Goal: Task Accomplishment & Management: Use online tool/utility

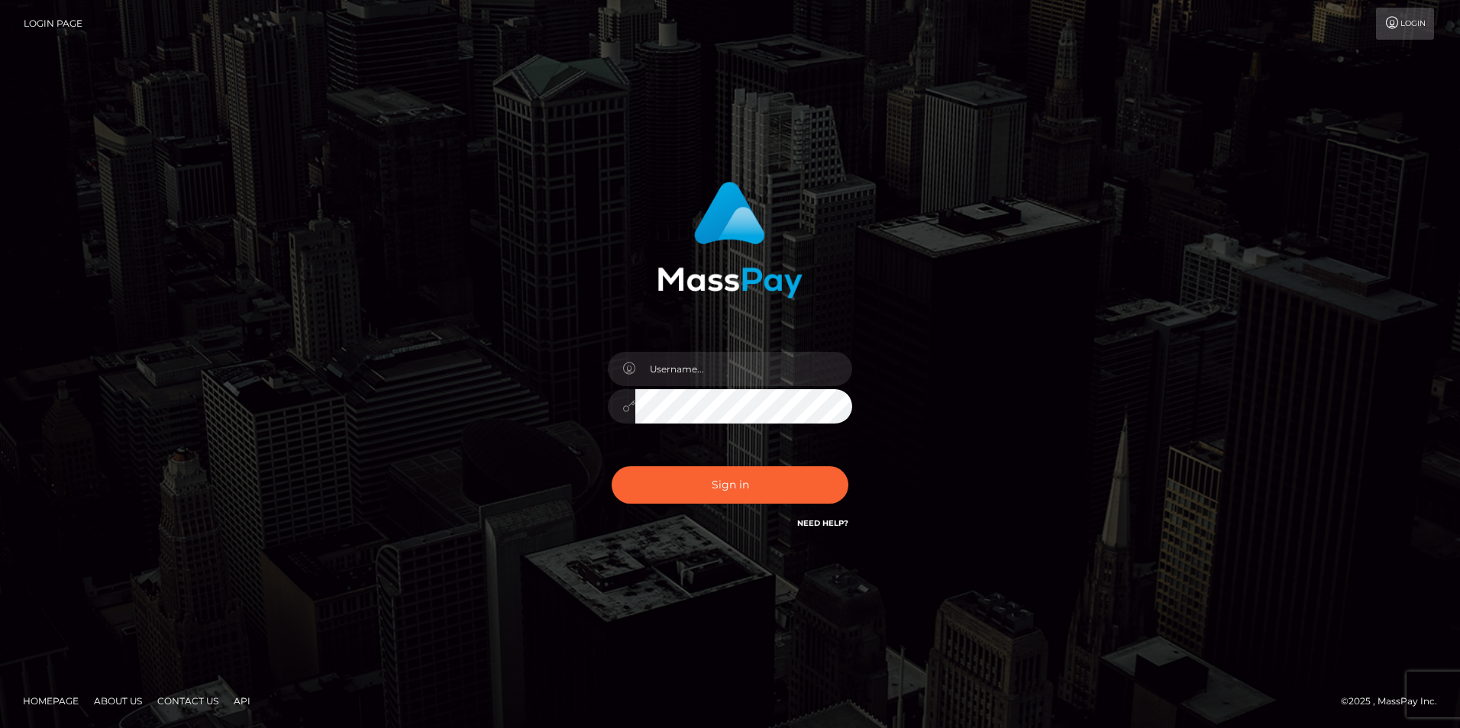
click at [978, 379] on div "Sign in" at bounding box center [730, 364] width 870 height 389
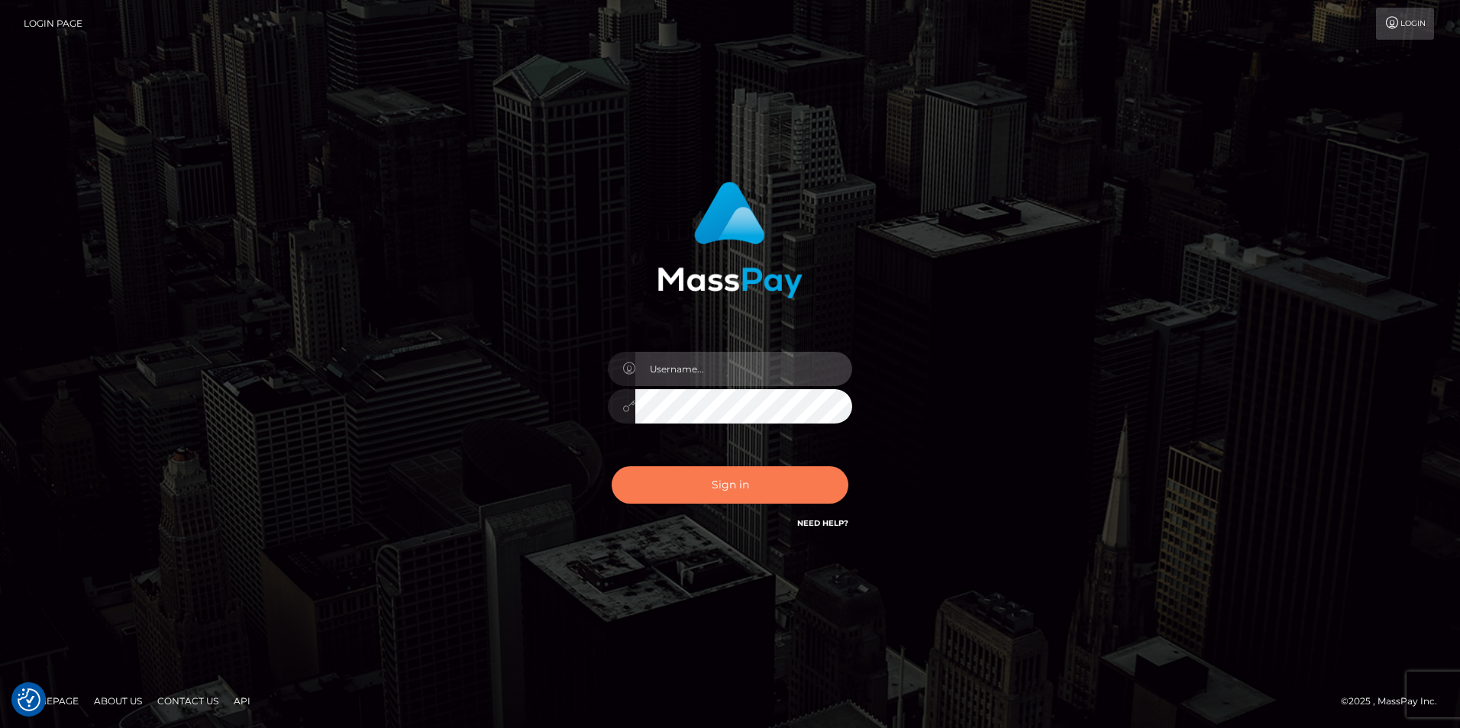
type input "[PERSON_NAME]"
click at [792, 492] on button "Sign in" at bounding box center [730, 485] width 237 height 37
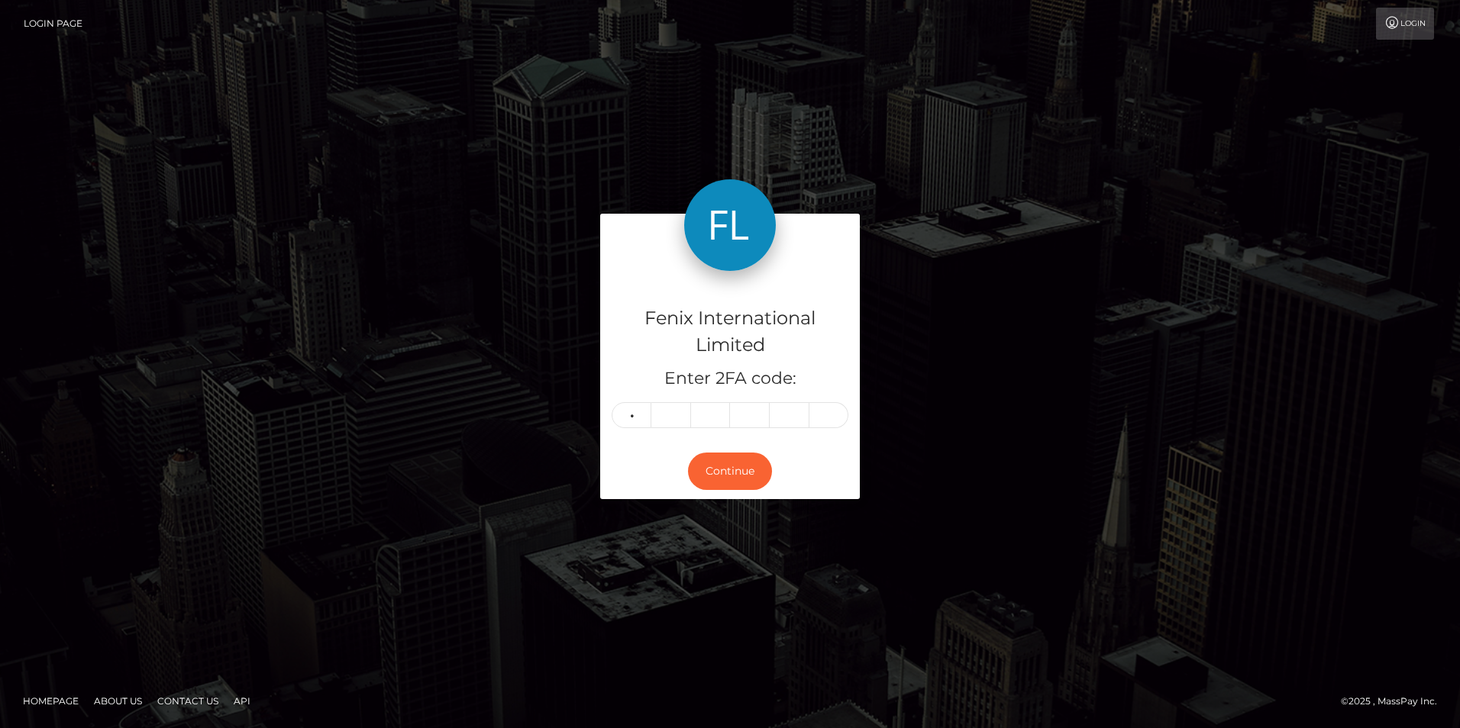
type input "0"
type input "5"
type input "1"
type input "0"
type input "5"
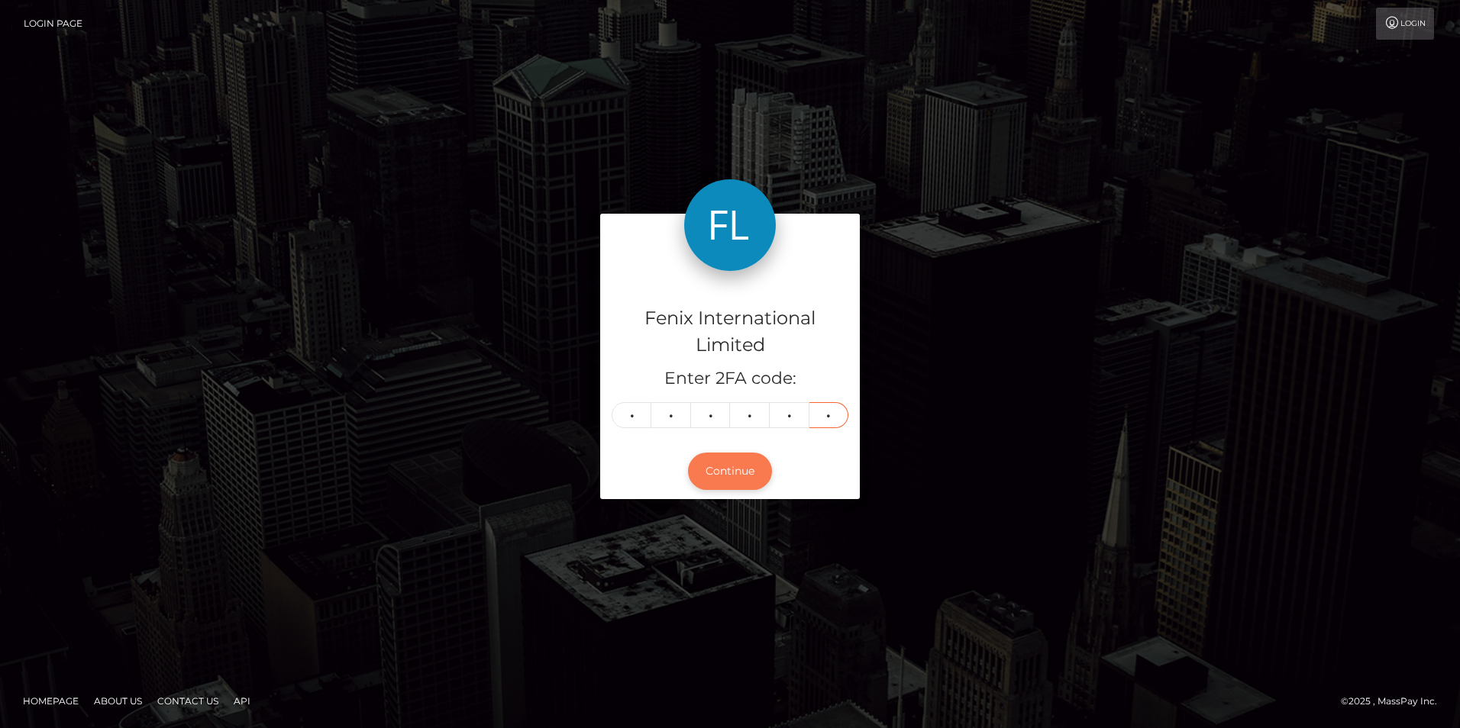
type input "7"
click at [749, 474] on button "Continue" at bounding box center [730, 471] width 84 height 37
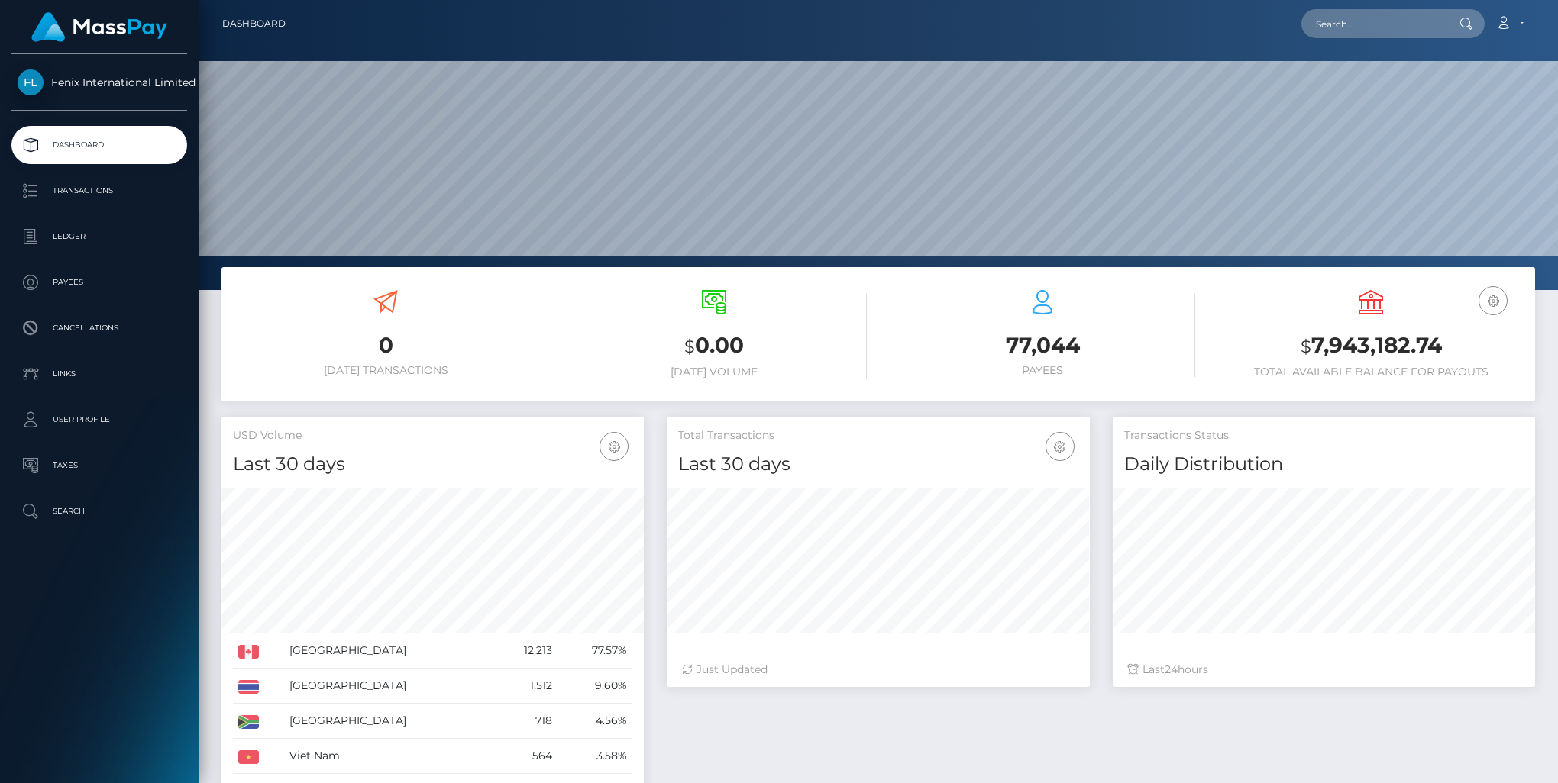
scroll to position [270, 421]
click at [92, 238] on p "Ledger" at bounding box center [99, 236] width 163 height 23
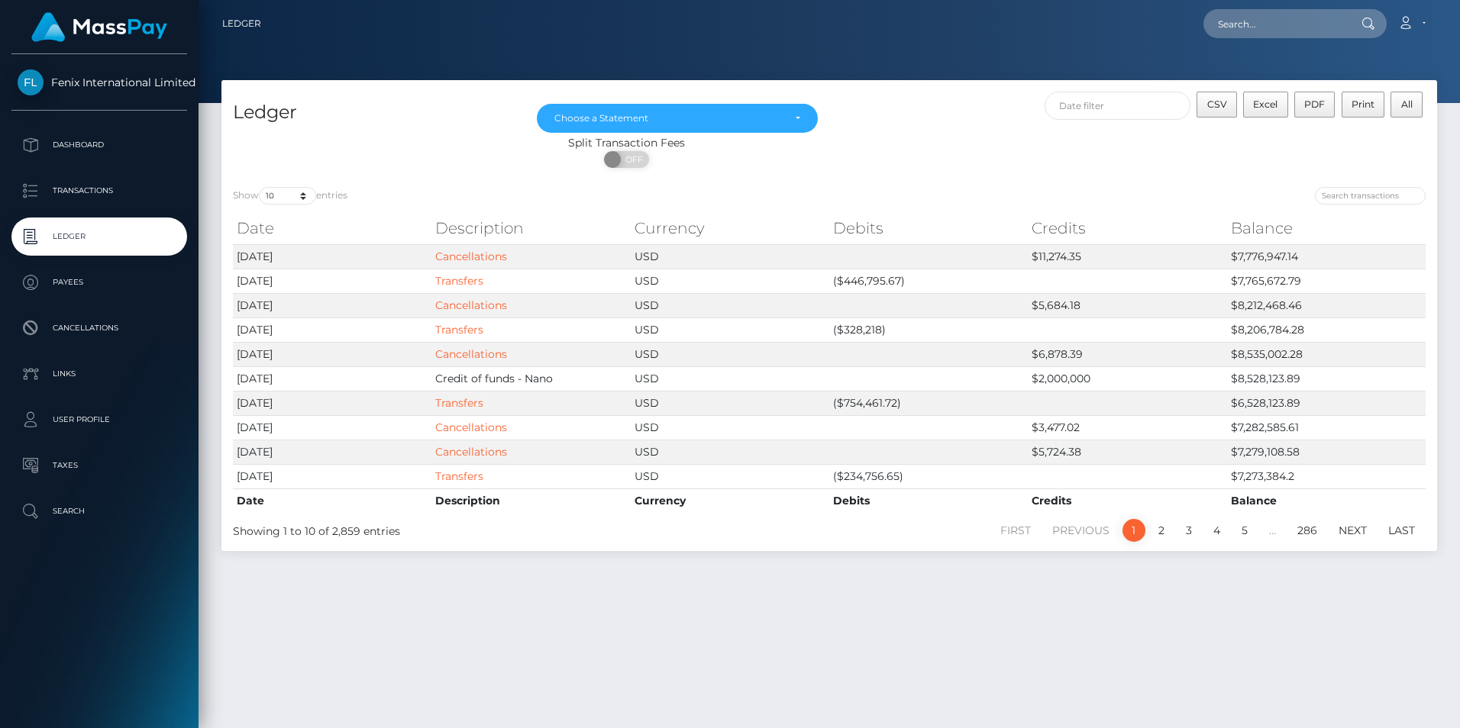
drag, startPoint x: 786, startPoint y: 50, endPoint x: 893, endPoint y: 115, distance: 125.7
click at [784, 49] on div at bounding box center [829, 51] width 1261 height 103
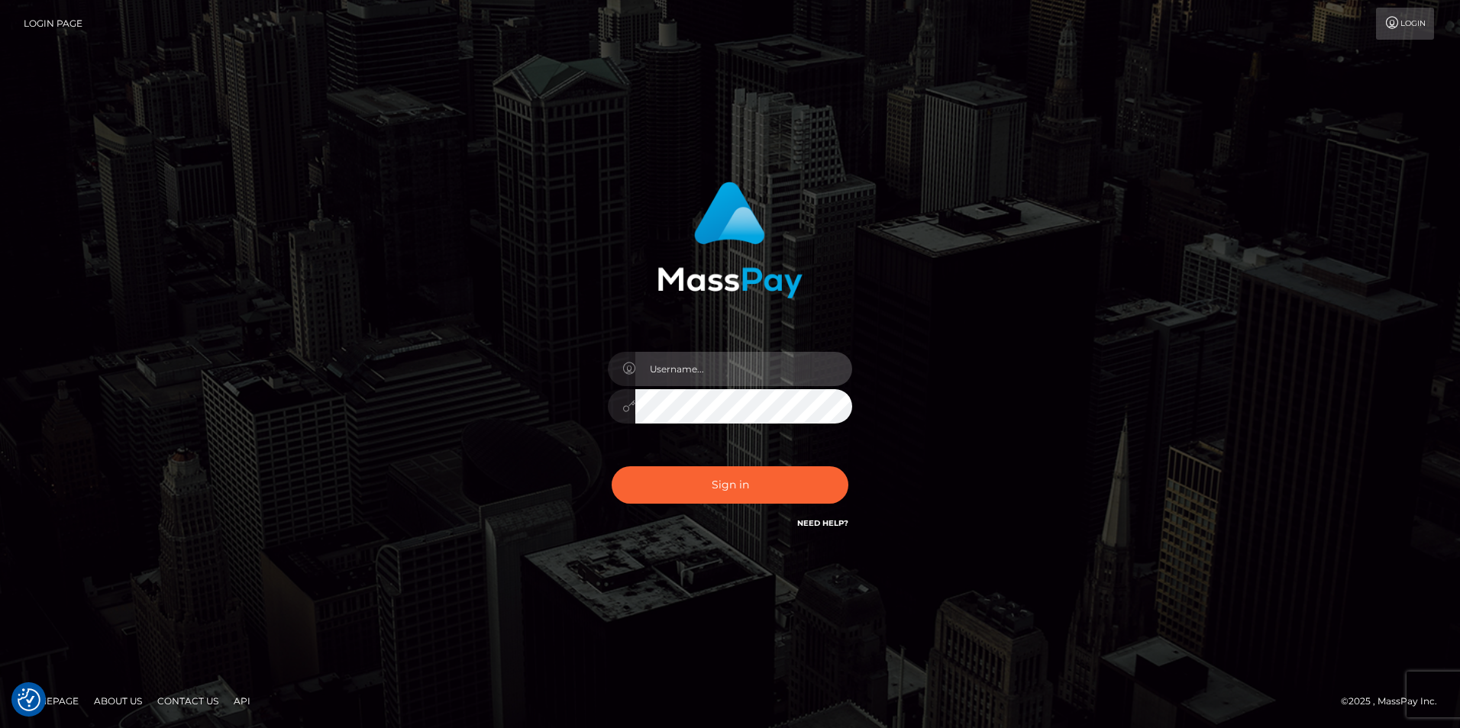
type input "[PERSON_NAME]"
click at [695, 128] on div "Simone Hayward" at bounding box center [730, 365] width 1460 height 618
click at [1048, 337] on div "Simone Hayward Sign in" at bounding box center [730, 364] width 870 height 389
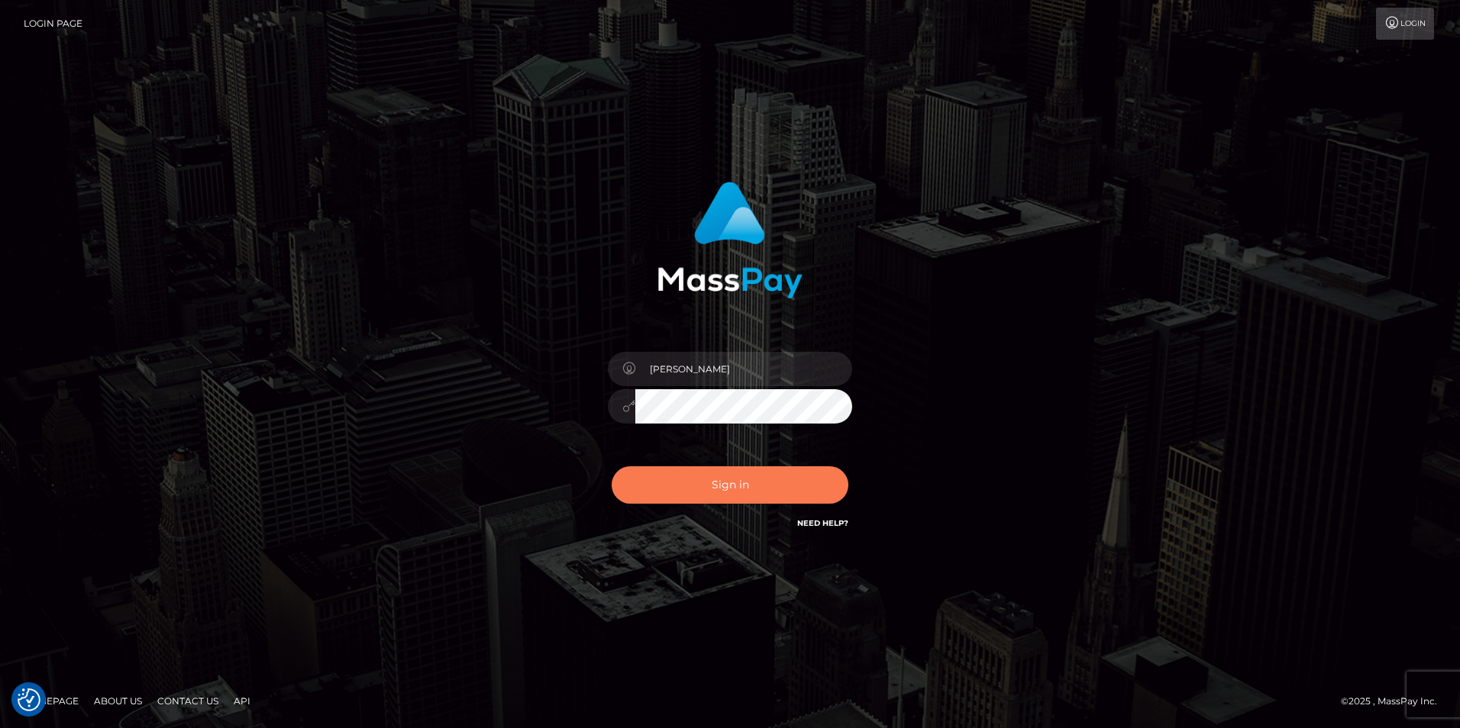
click at [767, 485] on button "Sign in" at bounding box center [730, 485] width 237 height 37
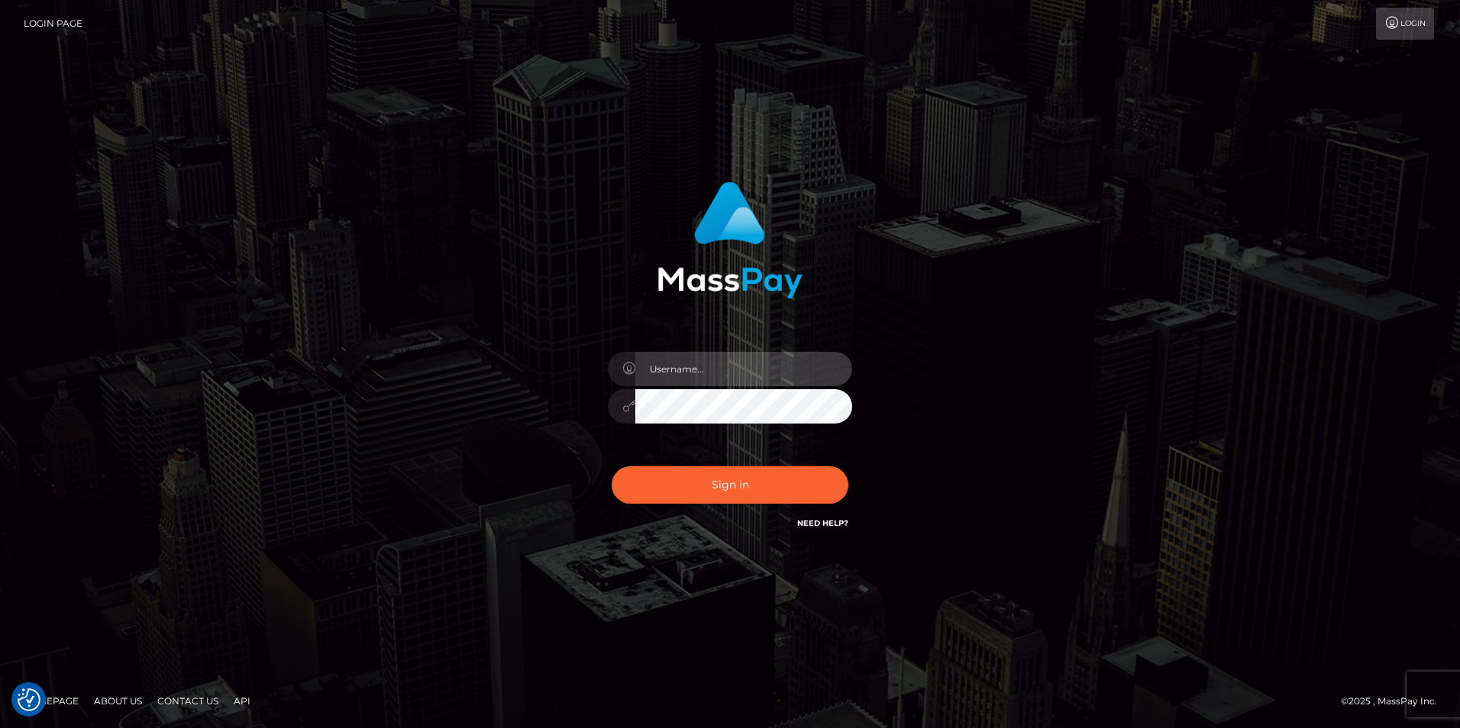
type input "[PERSON_NAME]"
click at [905, 531] on div "Simone Hayward Sign in" at bounding box center [730, 356] width 401 height 373
click at [1051, 231] on div "Simone Hayward Sign in" at bounding box center [730, 364] width 870 height 389
click at [1044, 244] on div "Simone Hayward Sign in" at bounding box center [730, 364] width 870 height 389
click at [1034, 344] on div "Simone Hayward Sign in" at bounding box center [730, 364] width 870 height 389
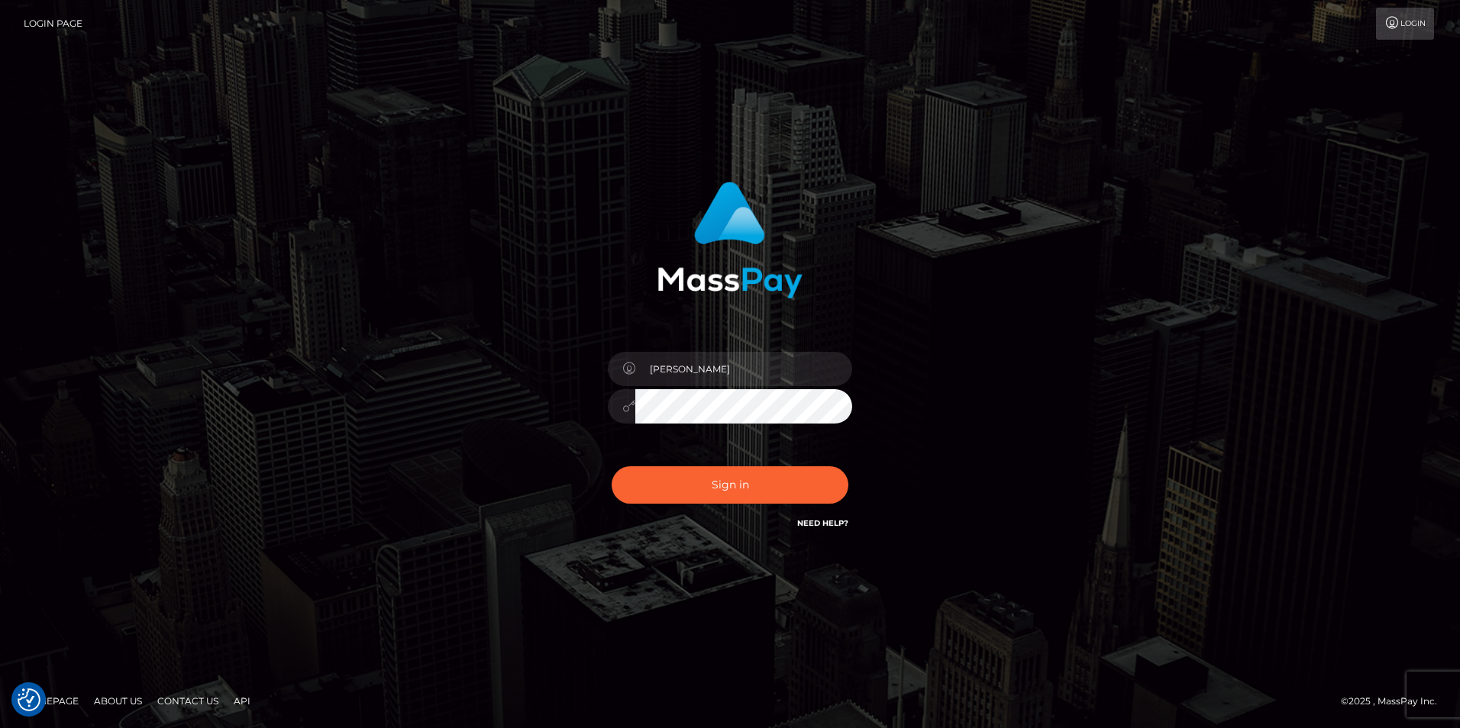
click at [1093, 373] on div "Simone Hayward Sign in" at bounding box center [730, 364] width 870 height 389
click at [736, 486] on button "Sign in" at bounding box center [730, 485] width 237 height 37
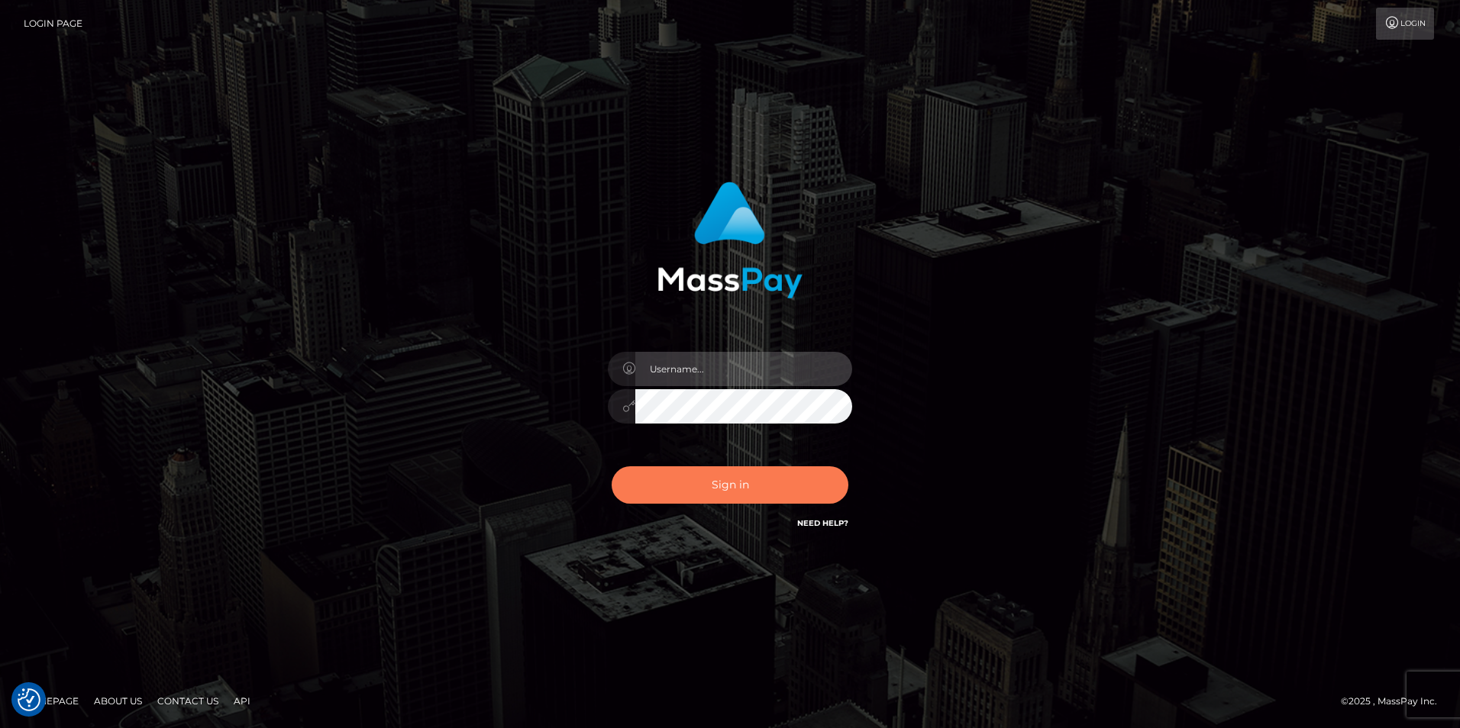
type input "[PERSON_NAME]"
click at [714, 484] on button "Sign in" at bounding box center [730, 485] width 237 height 37
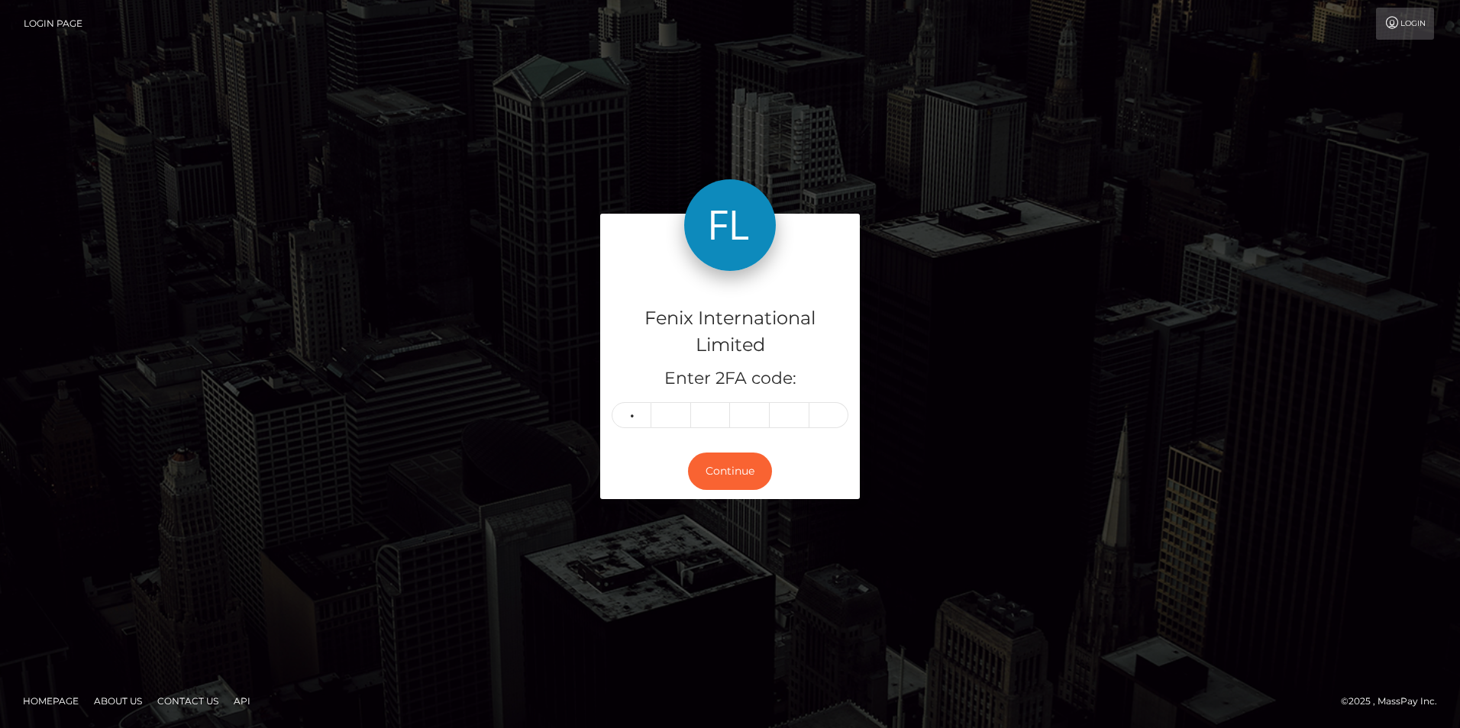
type input "1"
type input "8"
type input "5"
type input "9"
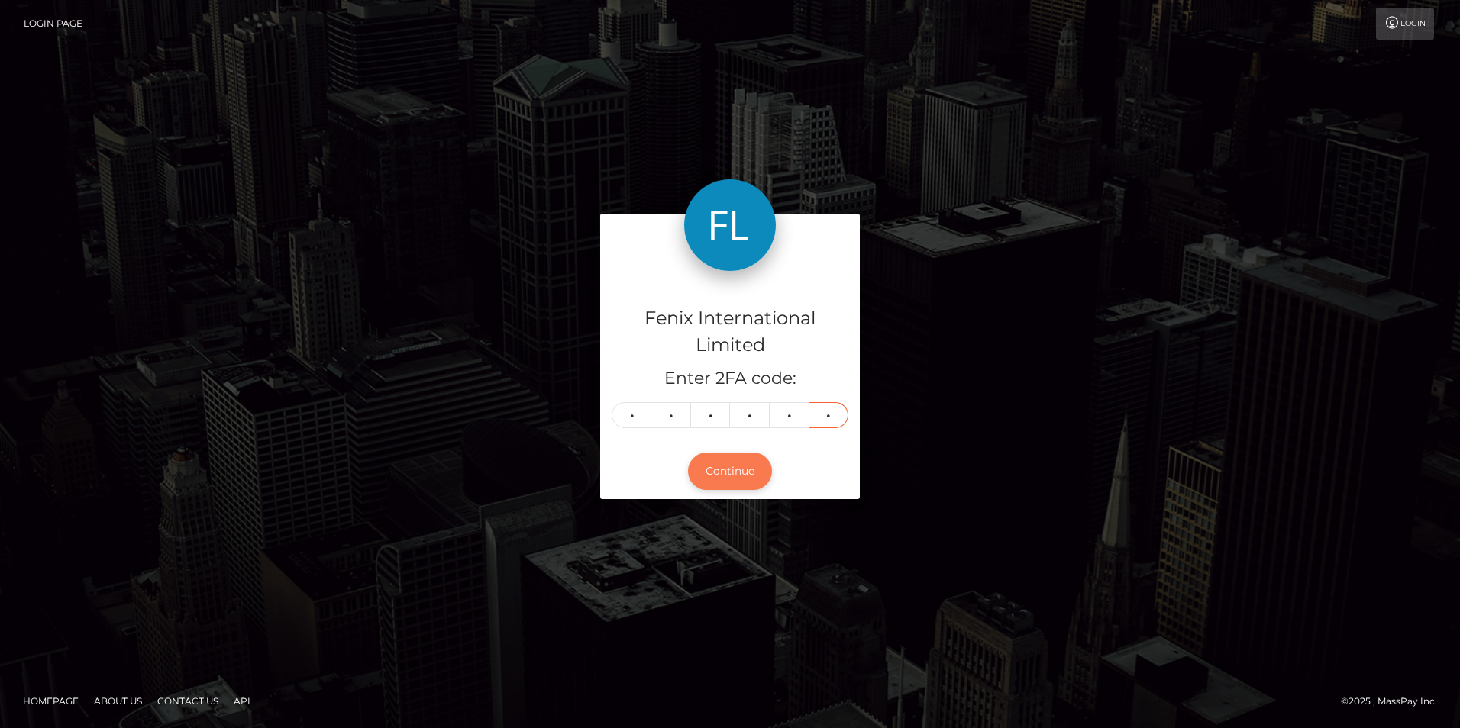
type input "0"
click at [735, 467] on button "Continue" at bounding box center [730, 471] width 84 height 37
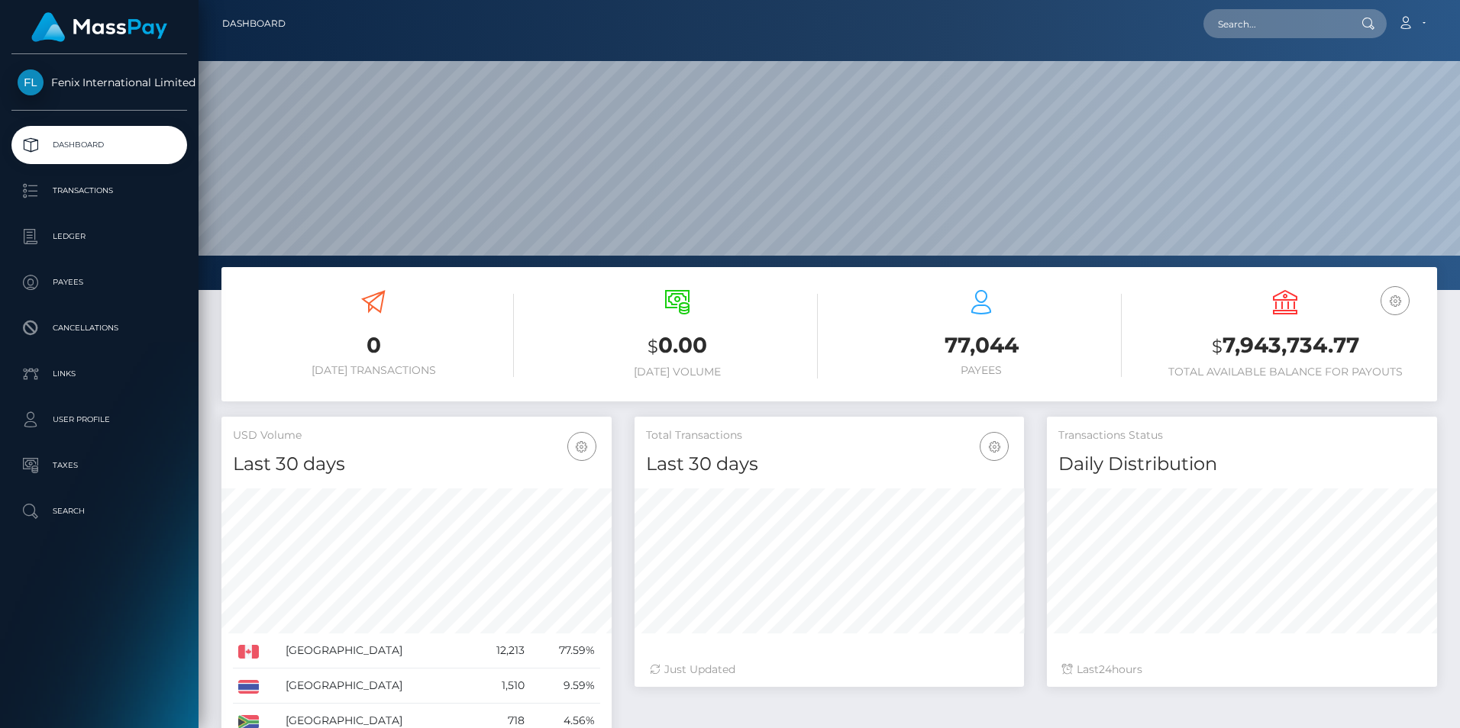
scroll to position [271, 389]
click at [76, 234] on p "Ledger" at bounding box center [99, 236] width 163 height 23
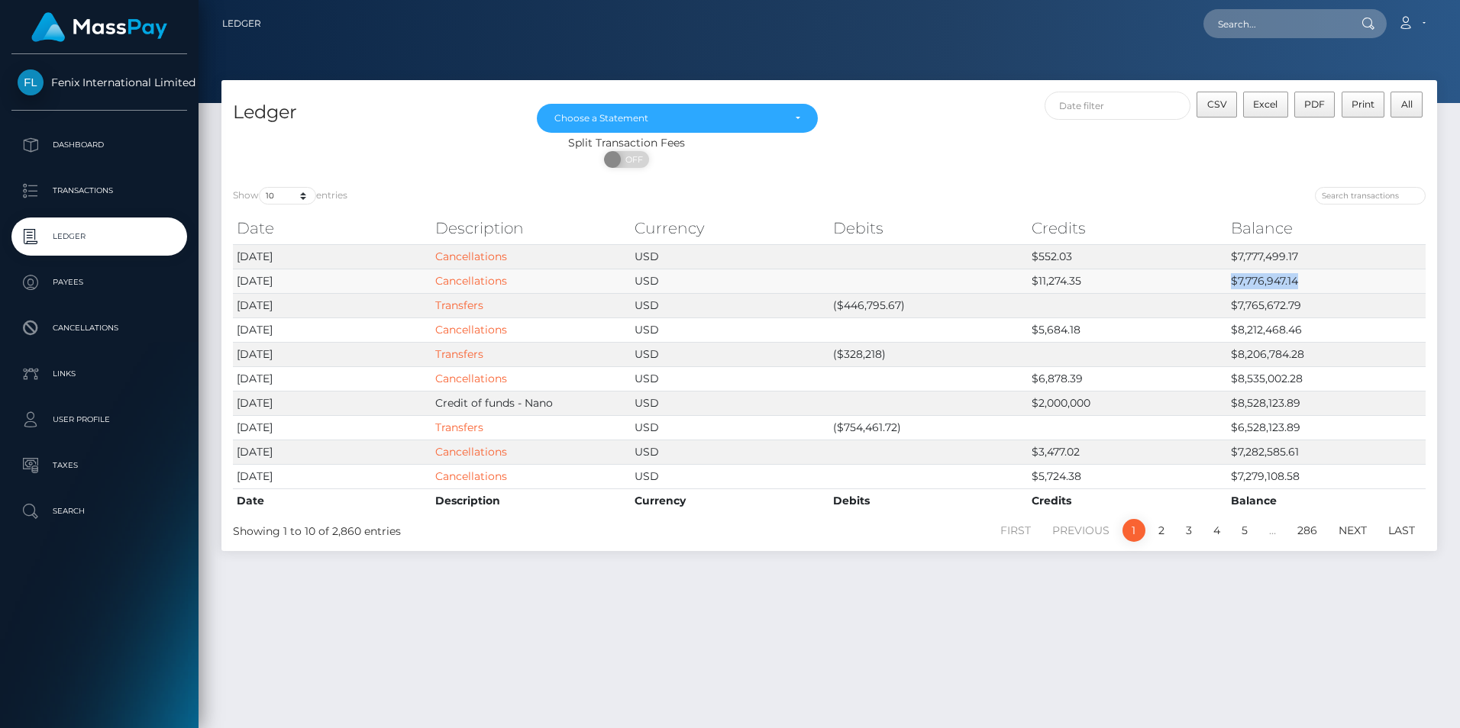
drag, startPoint x: 1305, startPoint y: 279, endPoint x: 1230, endPoint y: 286, distance: 75.1
click at [1230, 286] on td "$7,776,947.14" at bounding box center [1326, 281] width 199 height 24
copy td "$7,776,947.14"
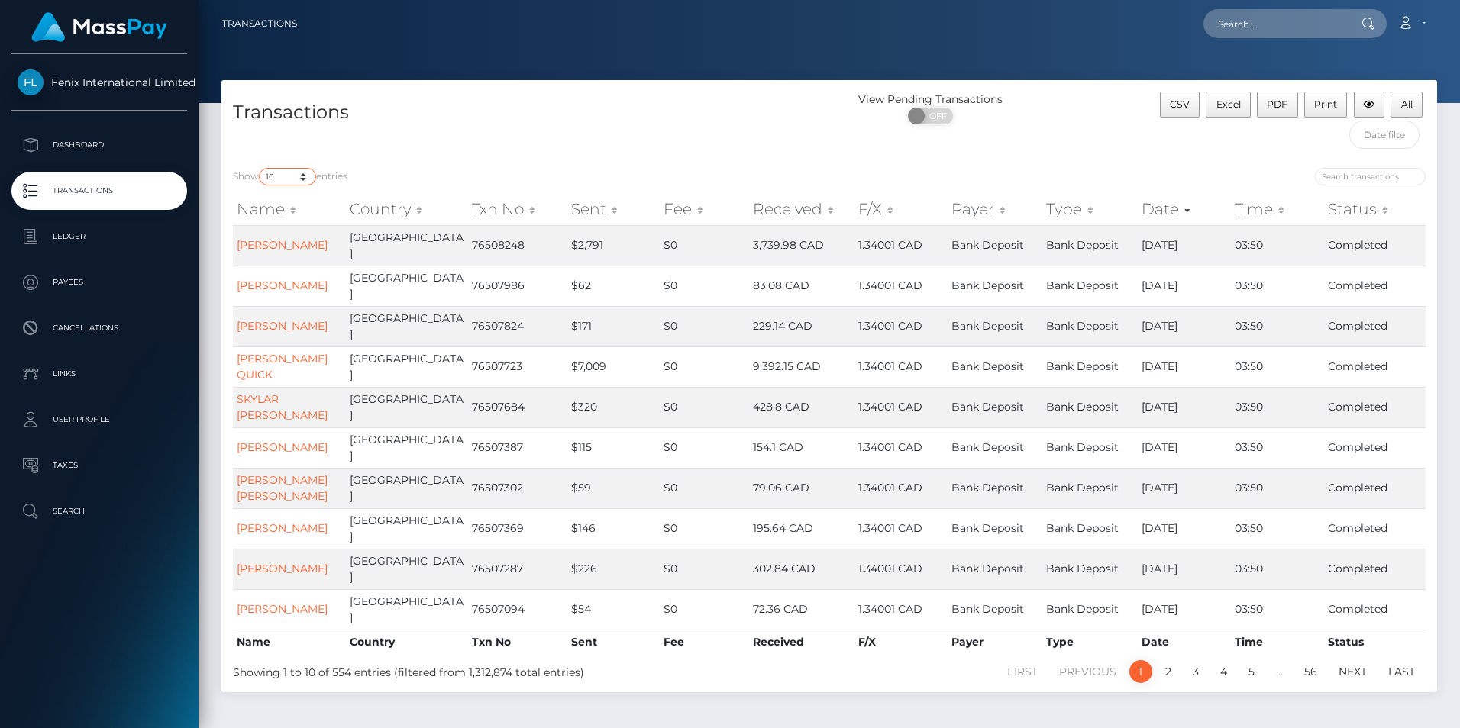
drag, startPoint x: 301, startPoint y: 177, endPoint x: 307, endPoint y: 187, distance: 11.7
click at [301, 177] on select "10 25 50 100 250 500 1,000 3,500" at bounding box center [287, 177] width 57 height 18
select select "3500"
click at [260, 168] on select "10 25 50 100 250 500 1,000 3,500" at bounding box center [287, 177] width 57 height 18
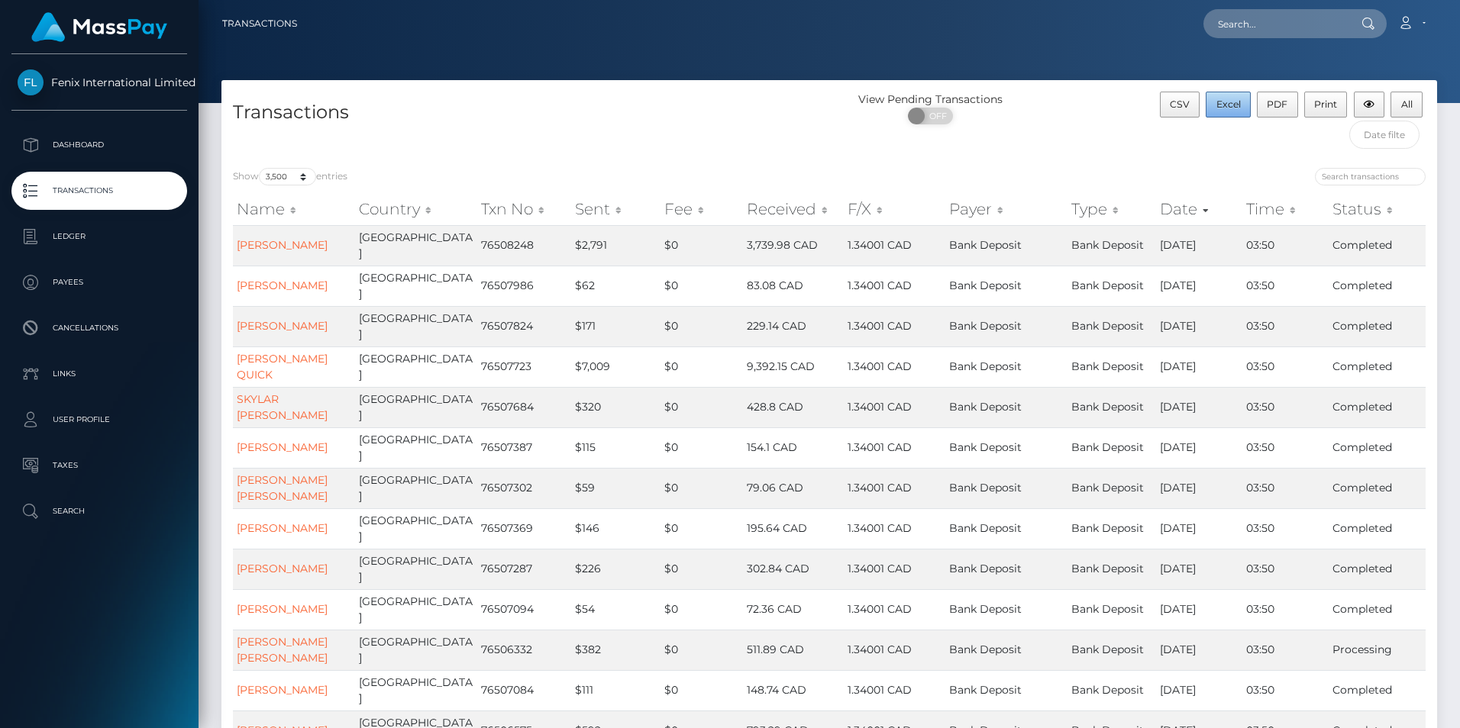
drag, startPoint x: 1222, startPoint y: 104, endPoint x: 1364, endPoint y: 121, distance: 143.8
click at [1222, 104] on span "Excel" at bounding box center [1228, 103] width 24 height 11
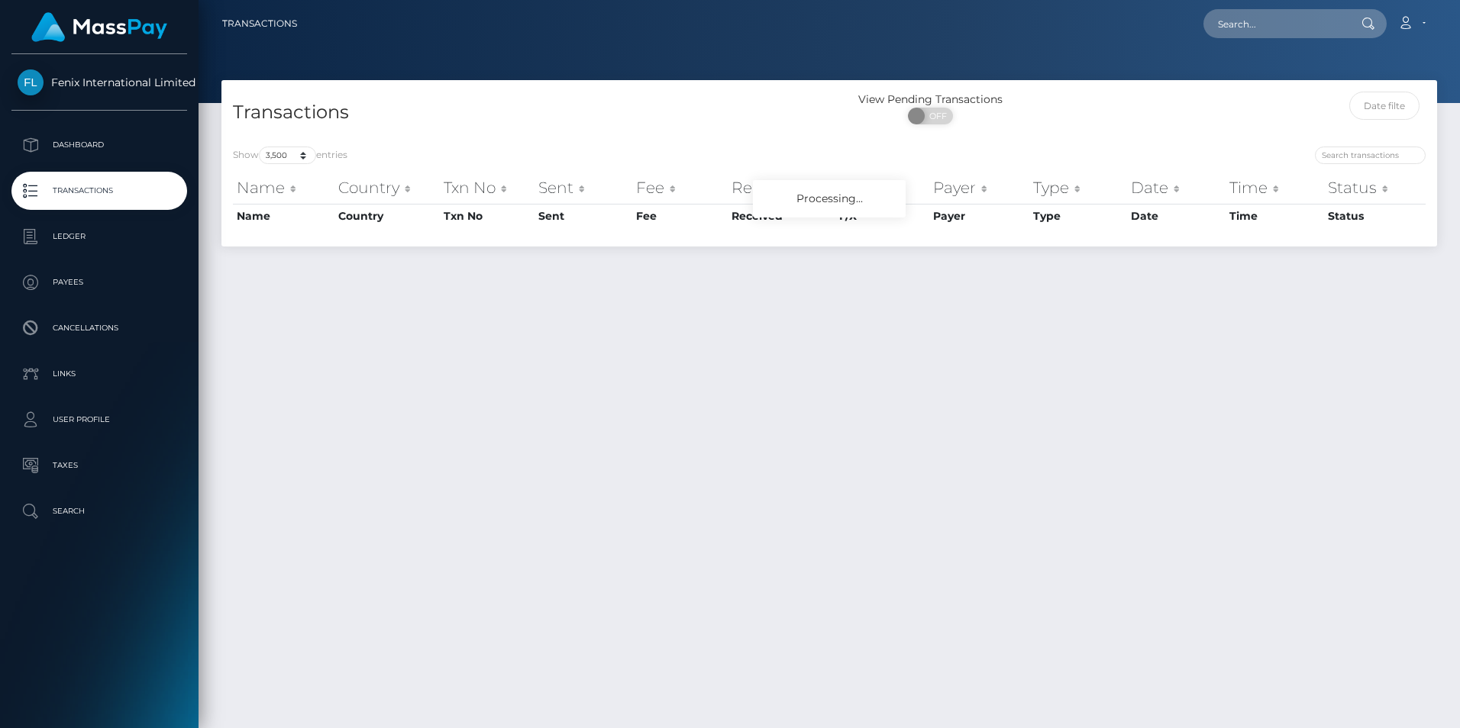
select select "3500"
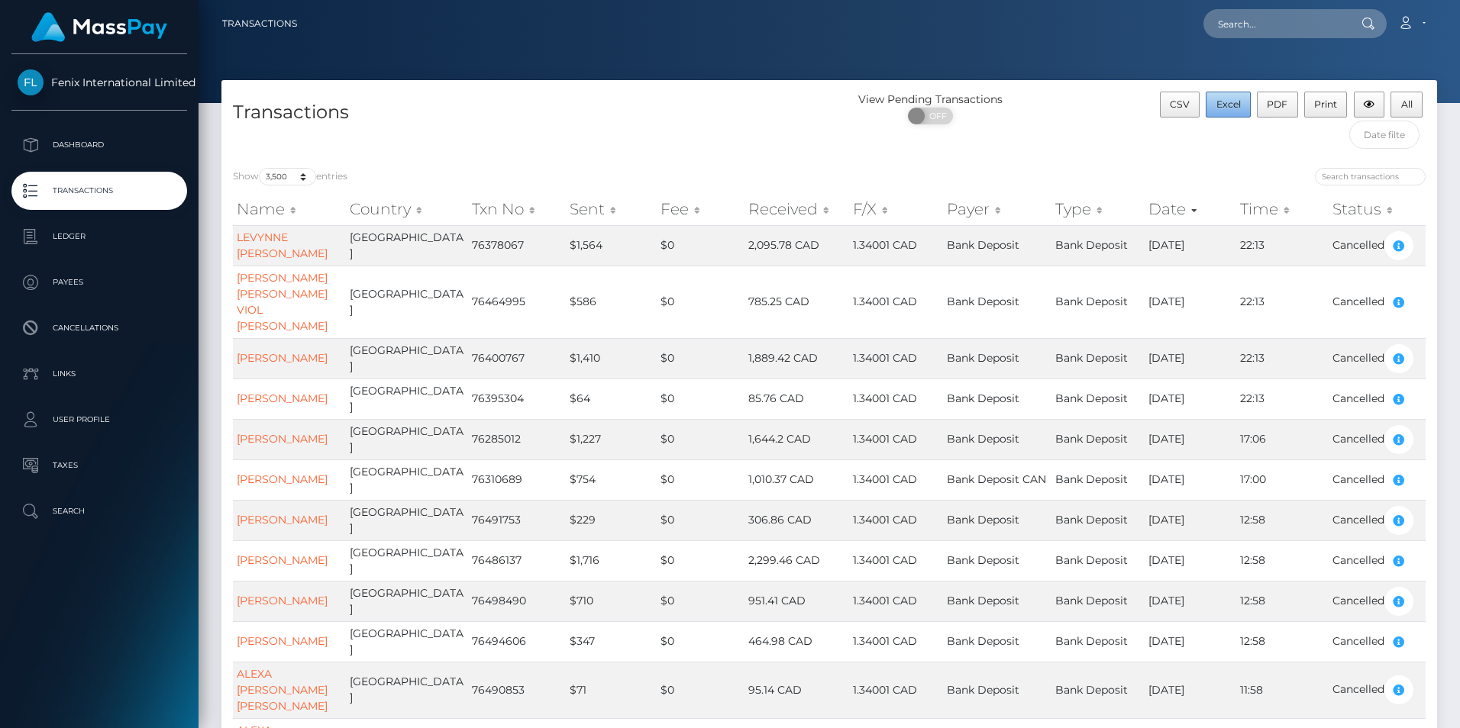
click at [1235, 101] on span "Excel" at bounding box center [1228, 103] width 24 height 11
